Goal: Information Seeking & Learning: Learn about a topic

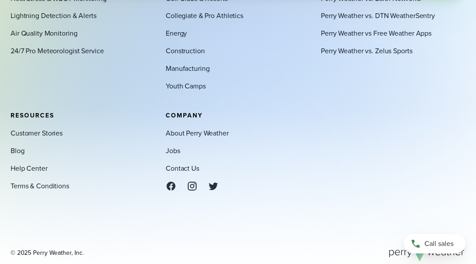
scroll to position [2918, 0]
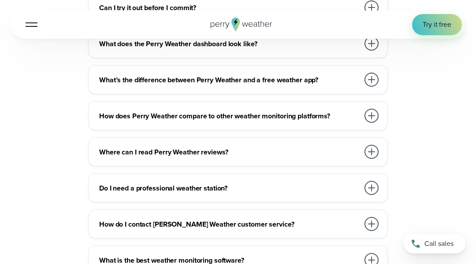
scroll to position [2531, 0]
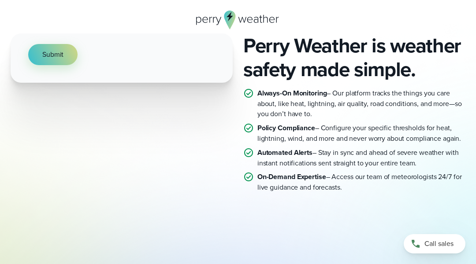
scroll to position [52, 0]
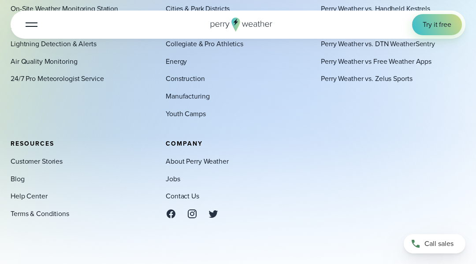
scroll to position [2456, 0]
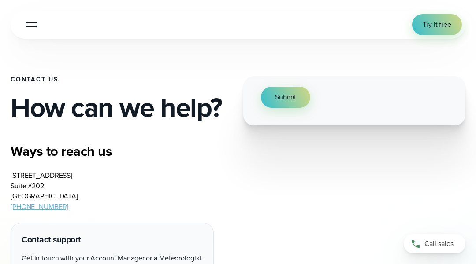
scroll to position [484, 0]
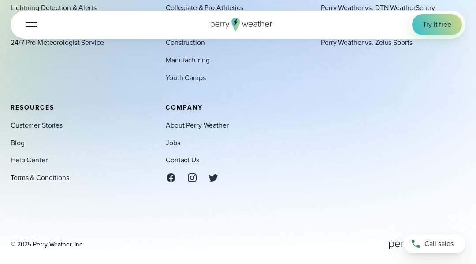
scroll to position [1291, 0]
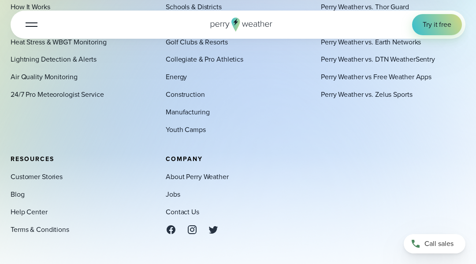
scroll to position [2681, 0]
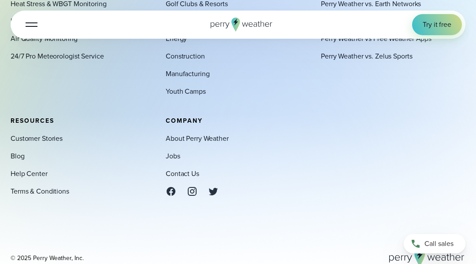
scroll to position [3774, 0]
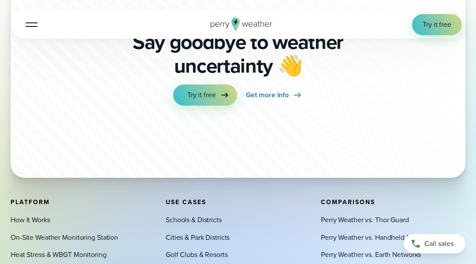
scroll to position [3109, 0]
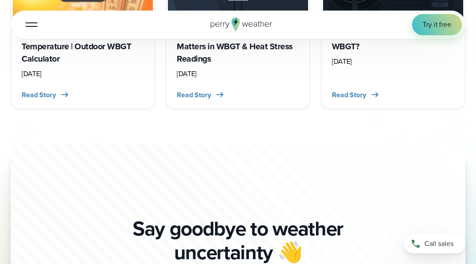
scroll to position [3170, 0]
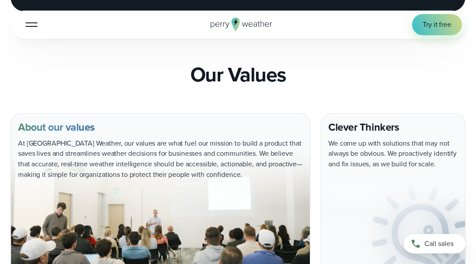
scroll to position [1518, 0]
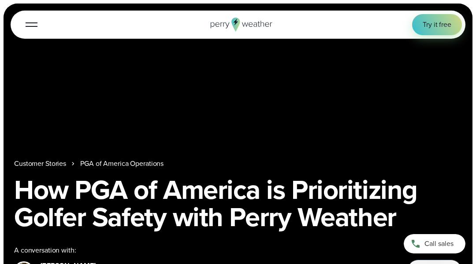
scroll to position [59, 0]
